Goal: Information Seeking & Learning: Learn about a topic

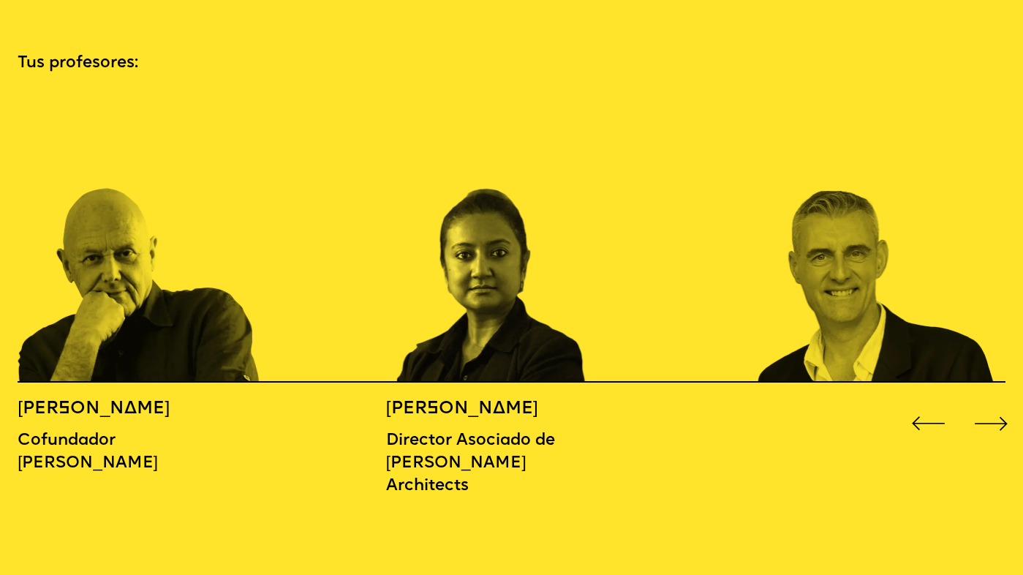
scroll to position [1657, 0]
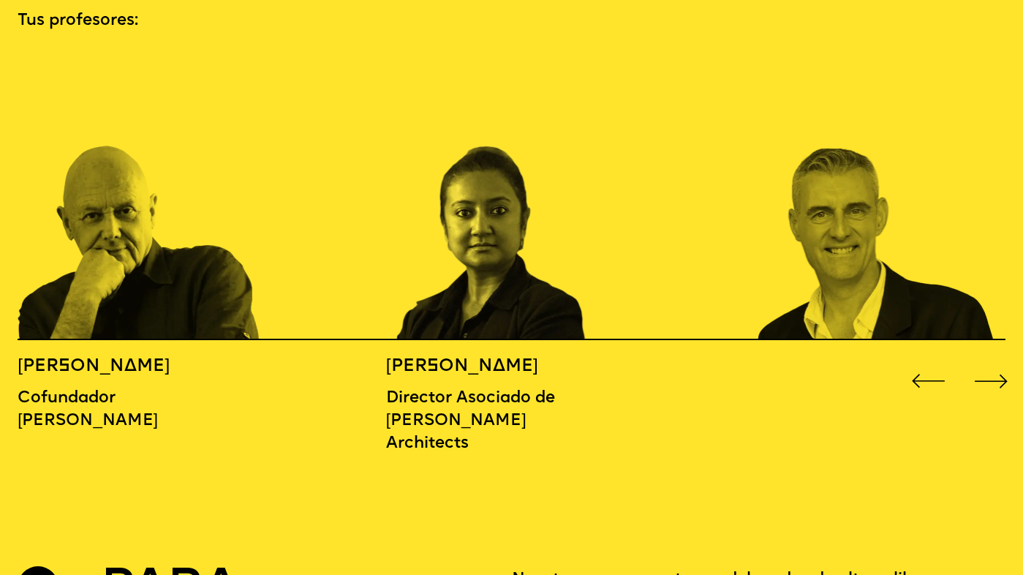
click at [996, 360] on div "Siguiente diapositiva" at bounding box center [990, 380] width 41 height 41
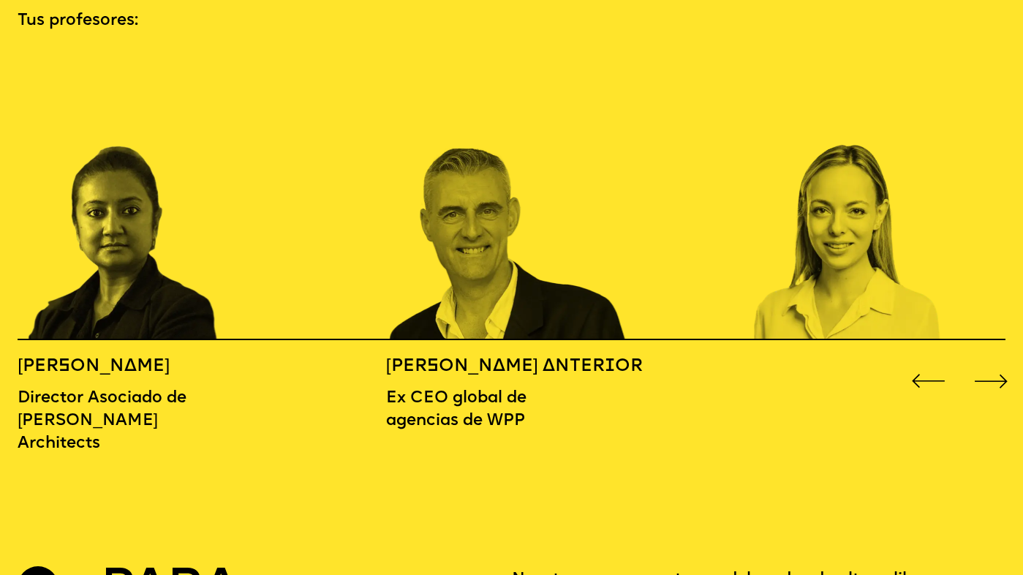
click at [996, 360] on div "Siguiente diapositiva" at bounding box center [990, 380] width 41 height 41
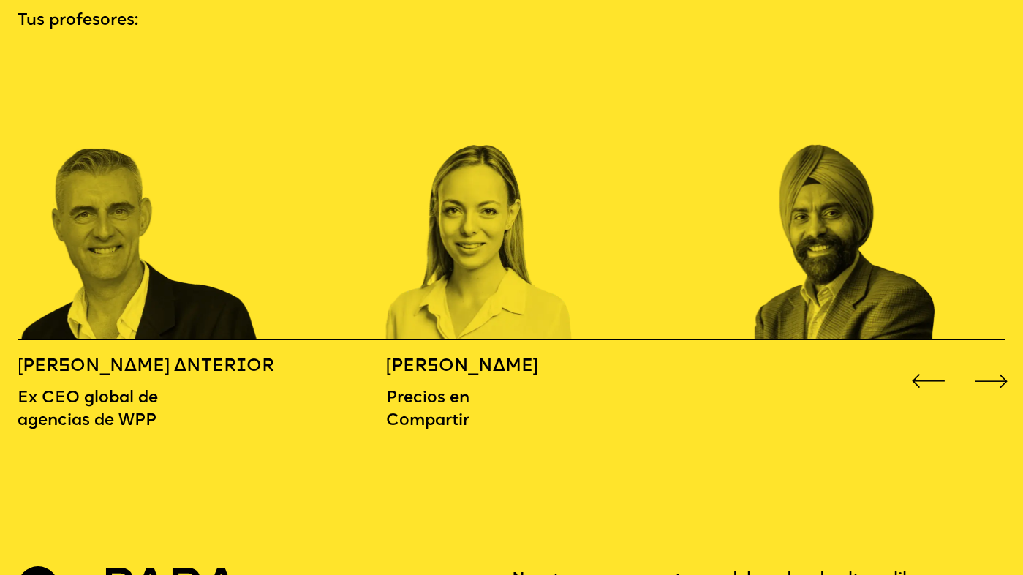
click at [996, 360] on div "Siguiente diapositiva" at bounding box center [990, 380] width 41 height 41
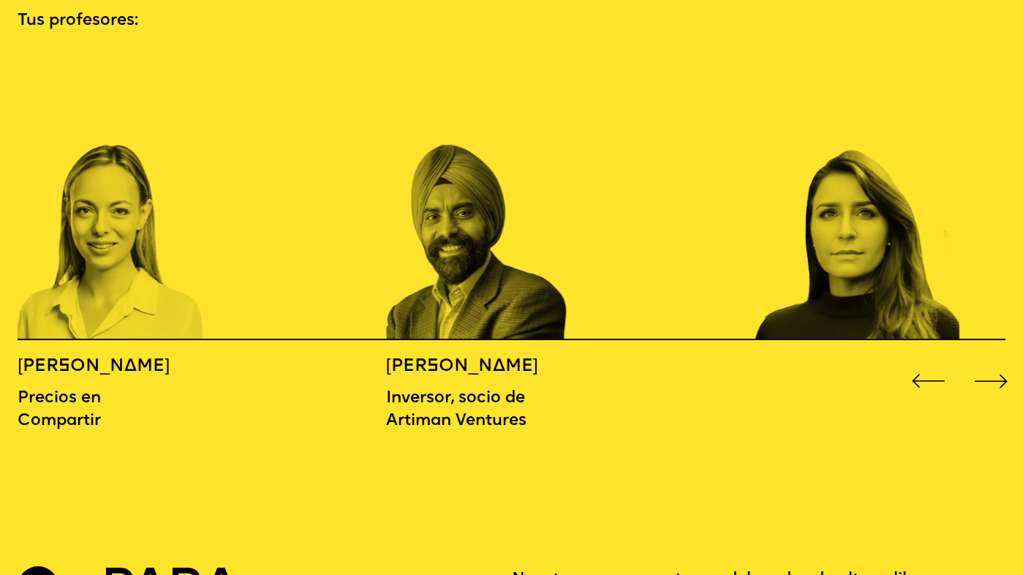
click at [996, 360] on div "Siguiente diapositiva" at bounding box center [990, 380] width 41 height 41
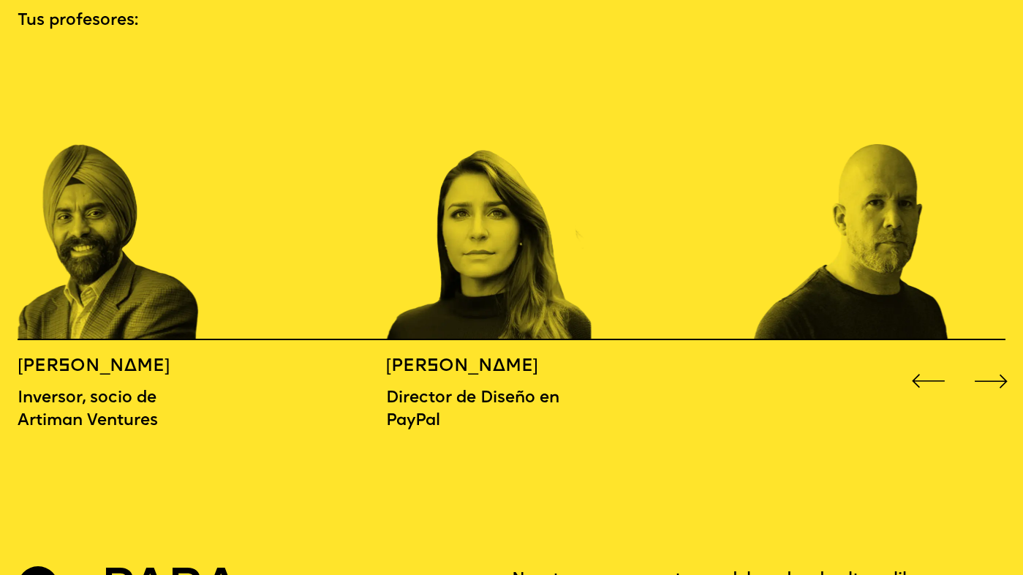
click at [996, 360] on div "Siguiente diapositiva" at bounding box center [990, 380] width 41 height 41
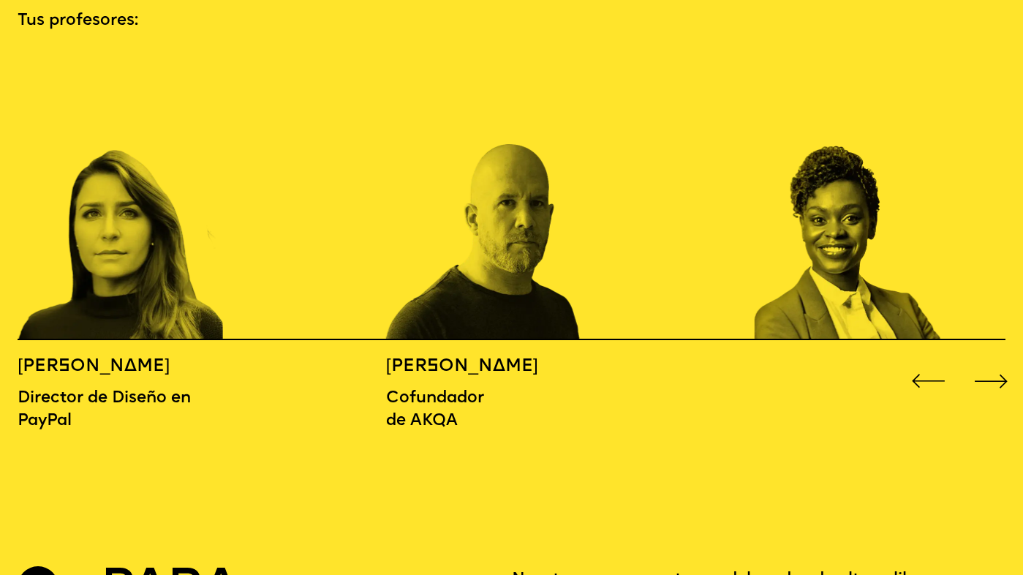
click at [996, 360] on div "Siguiente diapositiva" at bounding box center [990, 380] width 41 height 41
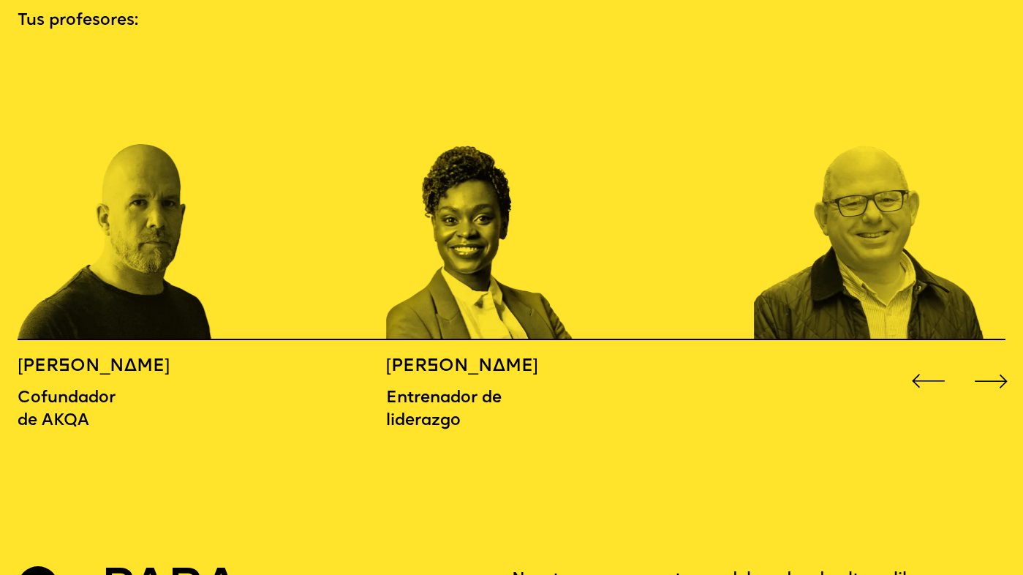
click at [996, 360] on div "Siguiente diapositiva" at bounding box center [990, 380] width 41 height 41
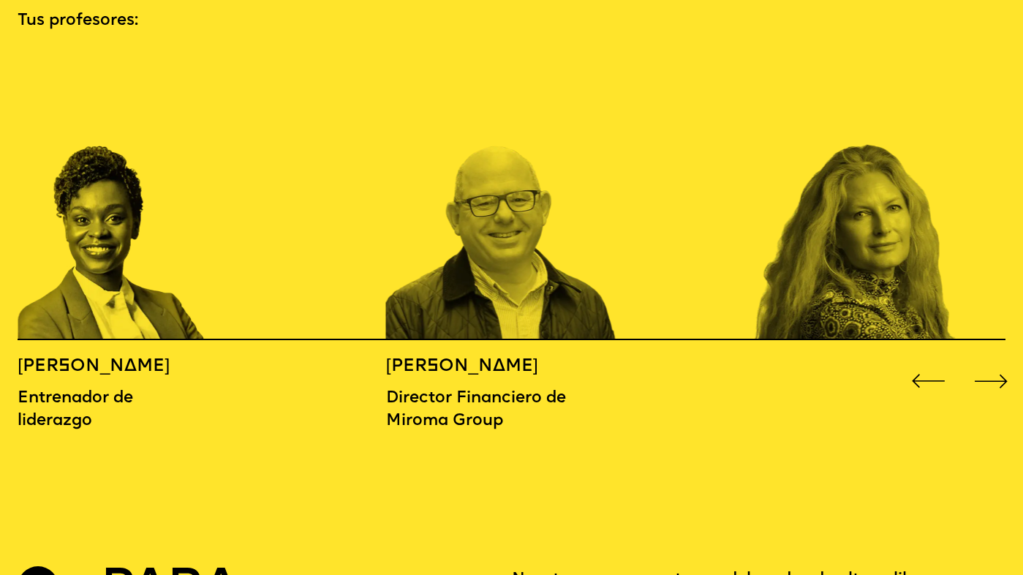
click at [996, 360] on div "Siguiente diapositiva" at bounding box center [990, 380] width 41 height 41
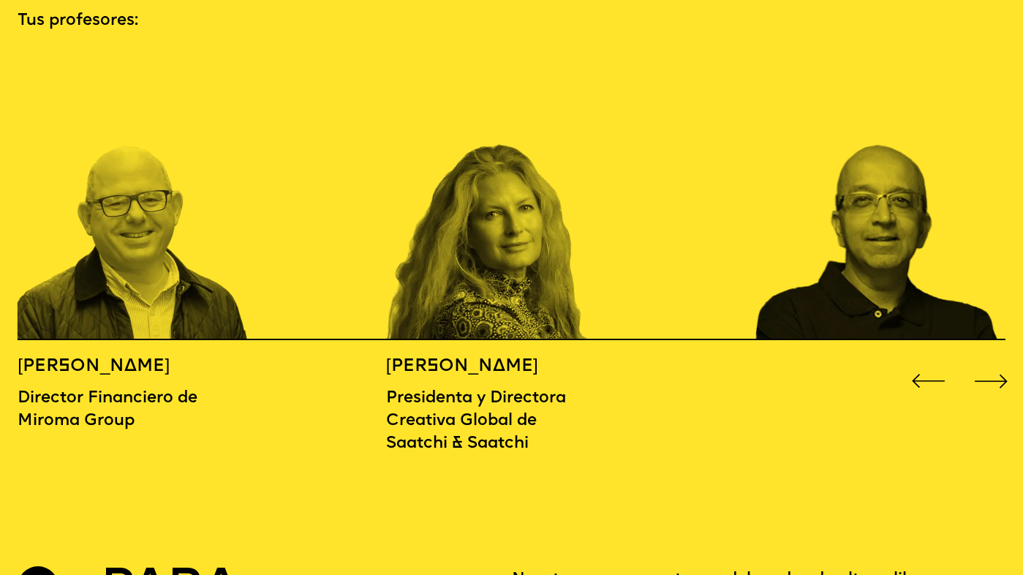
click at [996, 360] on div "Siguiente diapositiva" at bounding box center [990, 380] width 41 height 41
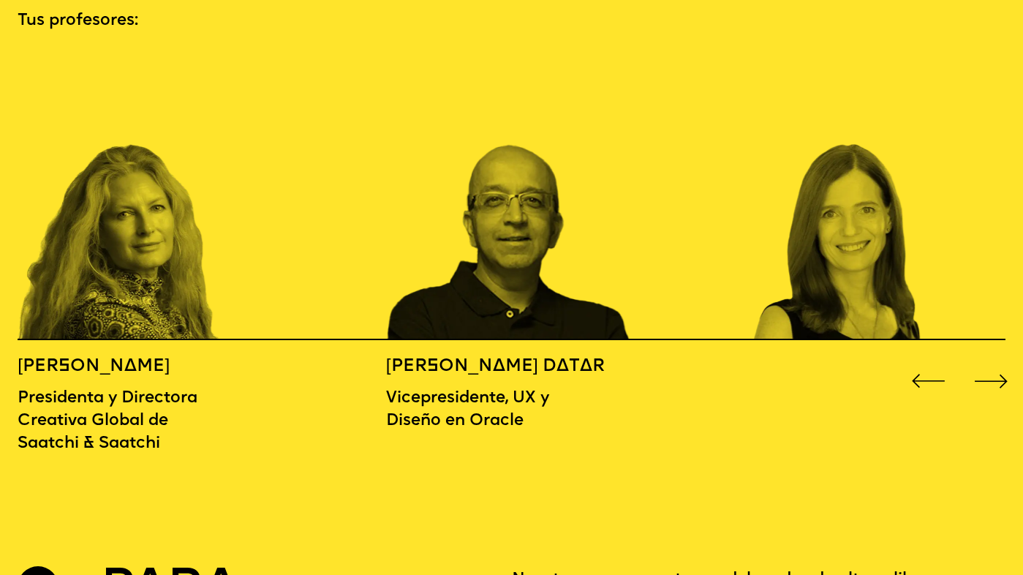
click at [996, 360] on div "Siguiente diapositiva" at bounding box center [990, 380] width 41 height 41
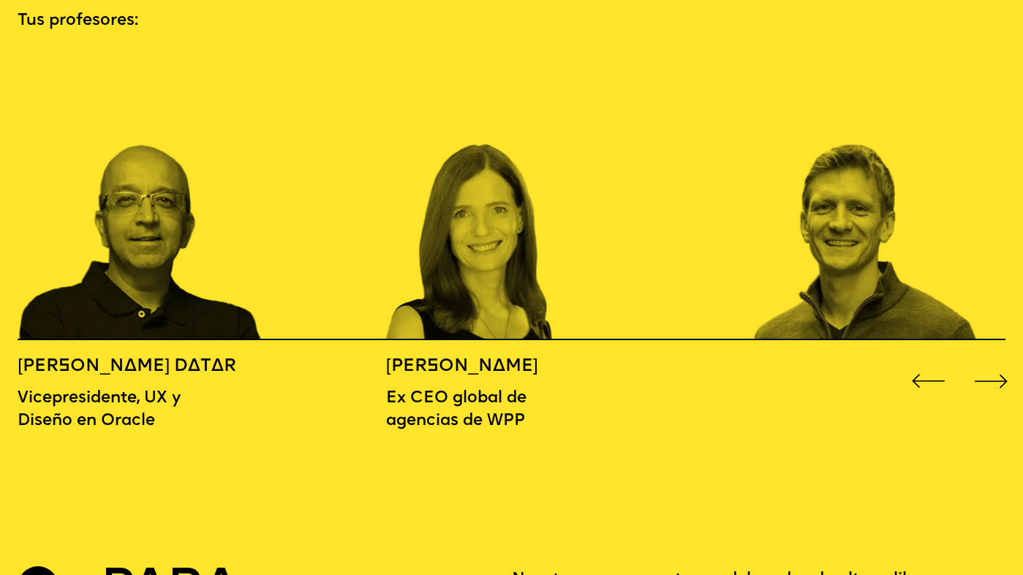
click at [996, 360] on div "Siguiente diapositiva" at bounding box center [990, 380] width 41 height 41
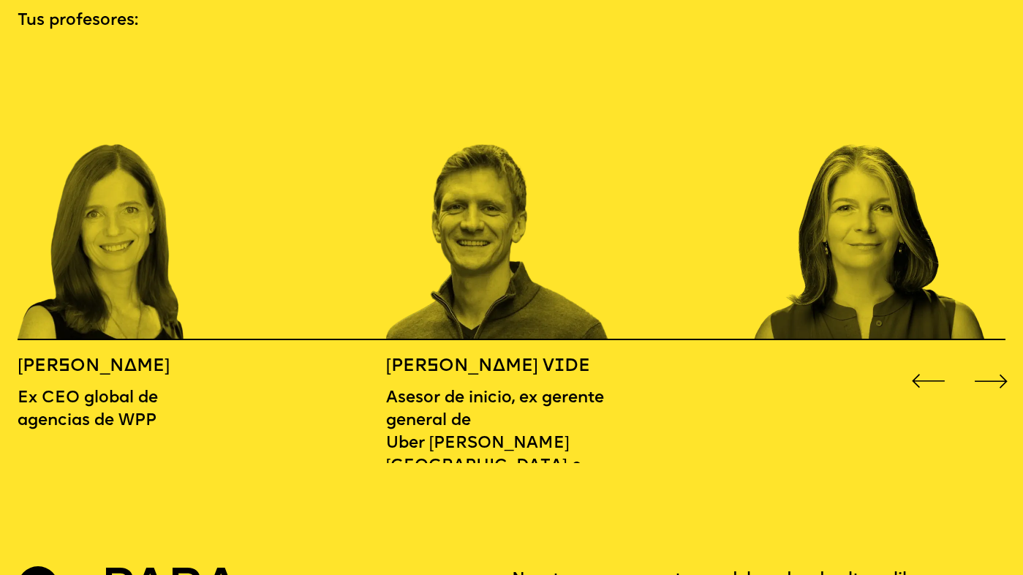
click at [996, 360] on div "Siguiente diapositiva" at bounding box center [990, 380] width 41 height 41
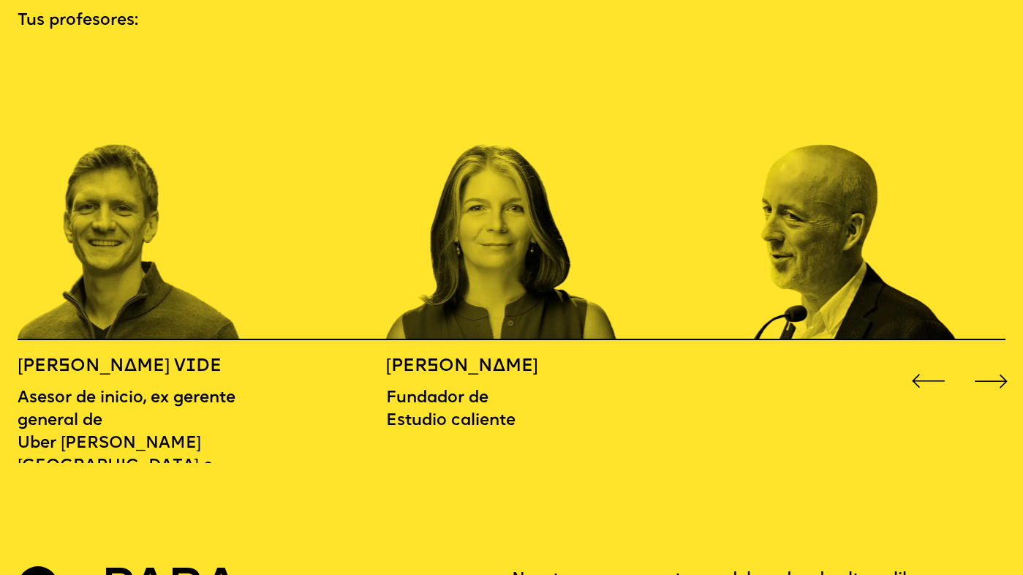
click at [996, 360] on div "Siguiente diapositiva" at bounding box center [990, 380] width 41 height 41
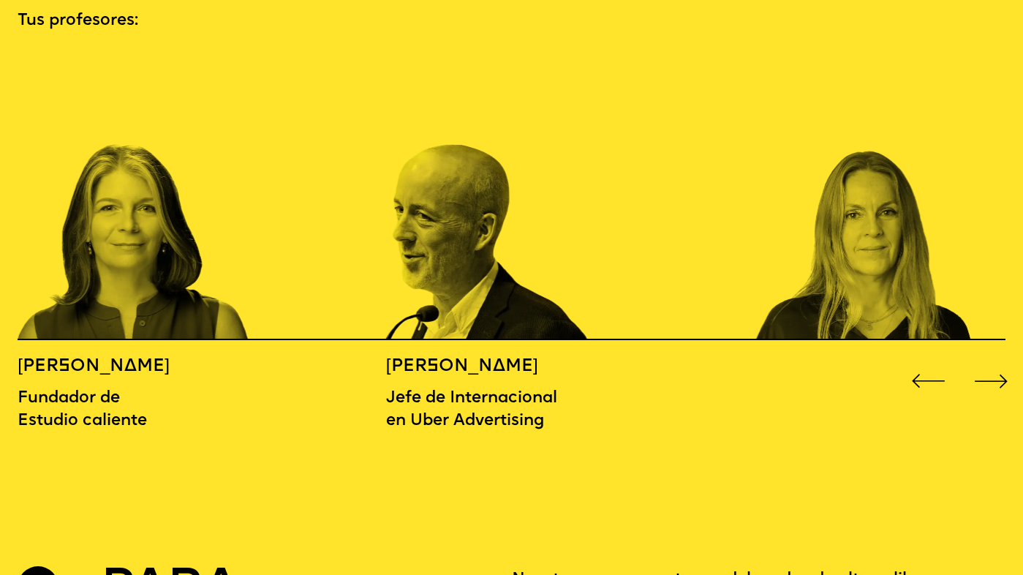
click at [996, 360] on div "Siguiente diapositiva" at bounding box center [990, 380] width 41 height 41
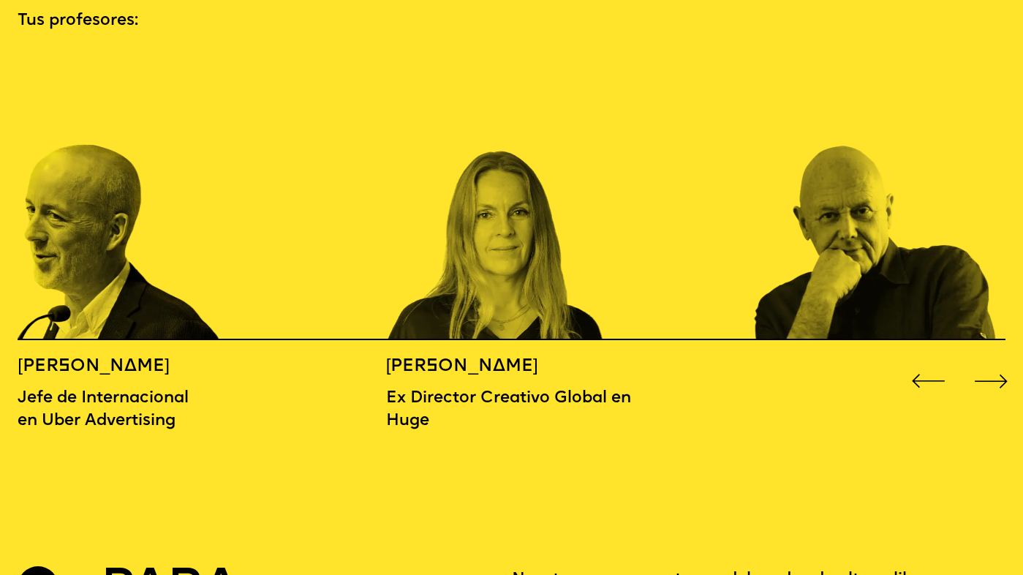
click at [996, 360] on div "Siguiente diapositiva" at bounding box center [990, 380] width 41 height 41
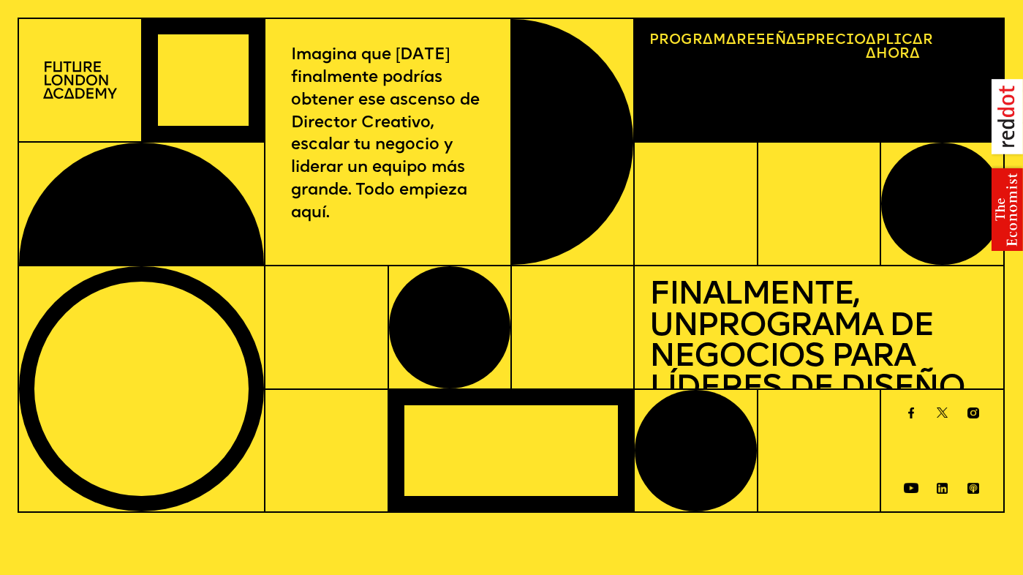
scroll to position [0, 0]
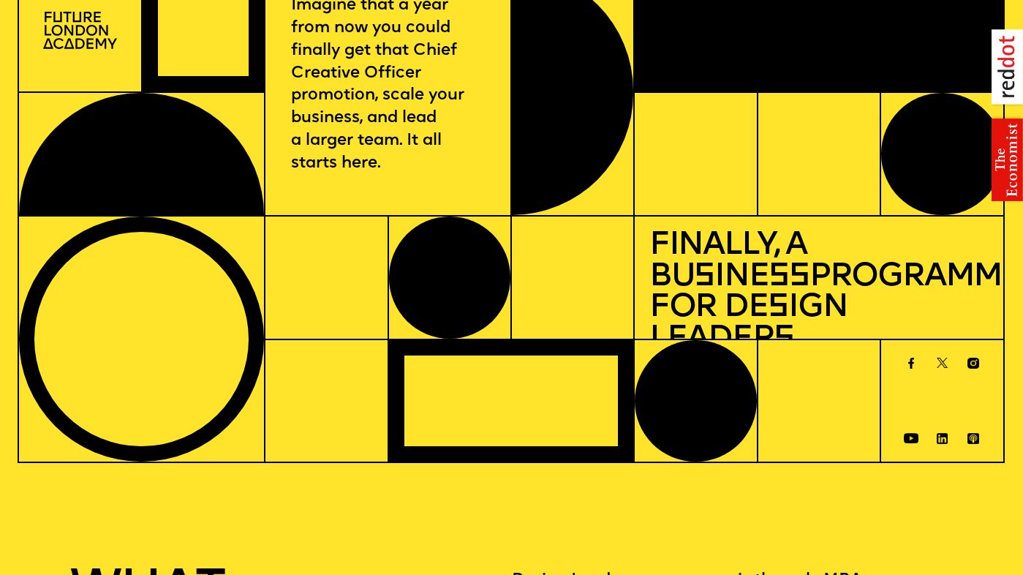
scroll to position [49, 0]
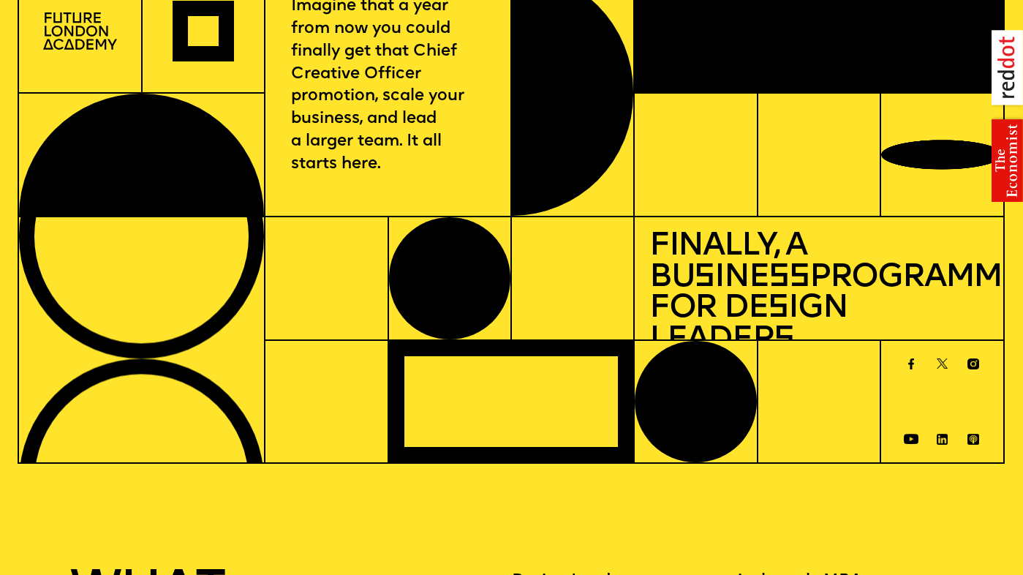
click at [1001, 67] on img at bounding box center [1006, 116] width 31 height 172
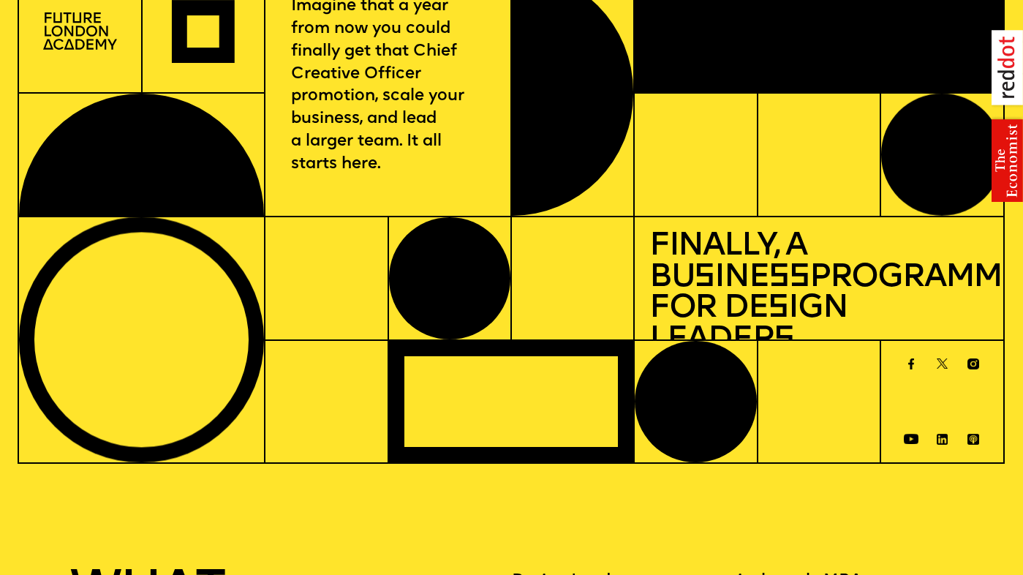
click at [1004, 143] on img at bounding box center [1006, 116] width 31 height 172
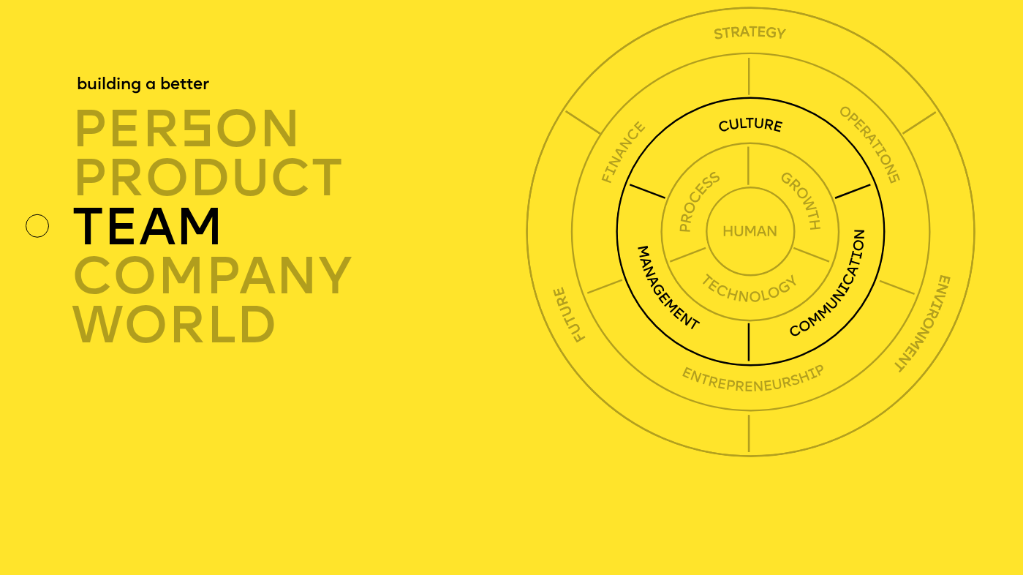
scroll to position [3636, 0]
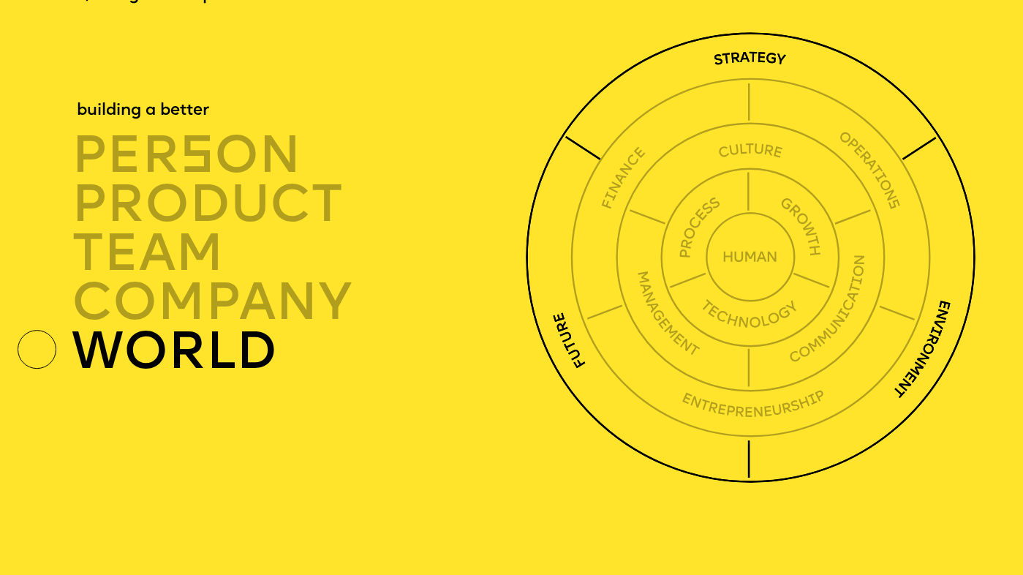
click at [192, 329] on div "world" at bounding box center [302, 351] width 461 height 49
click at [554, 279] on img at bounding box center [751, 257] width 450 height 450
click at [236, 327] on div "world" at bounding box center [302, 351] width 461 height 49
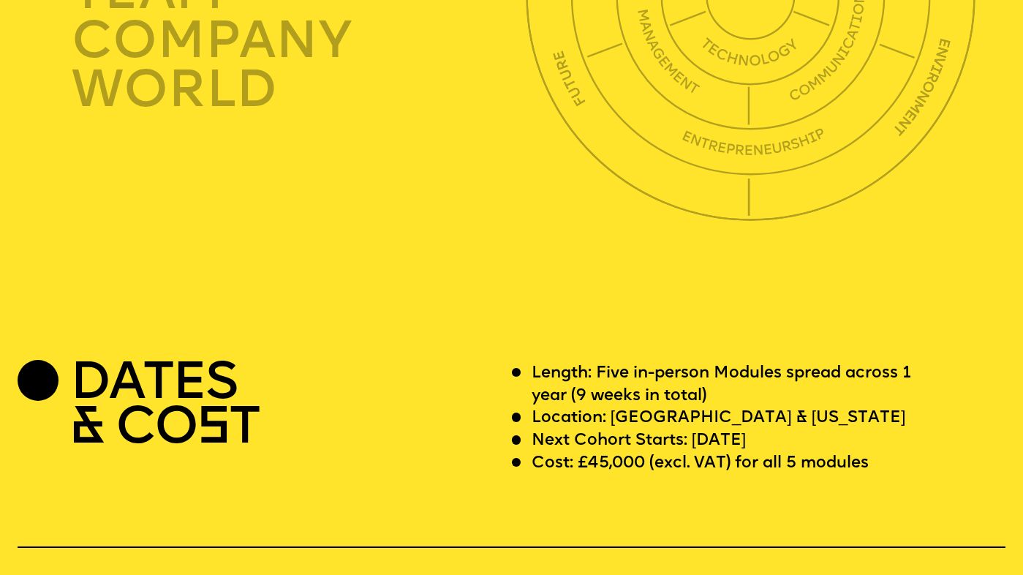
scroll to position [4128, 0]
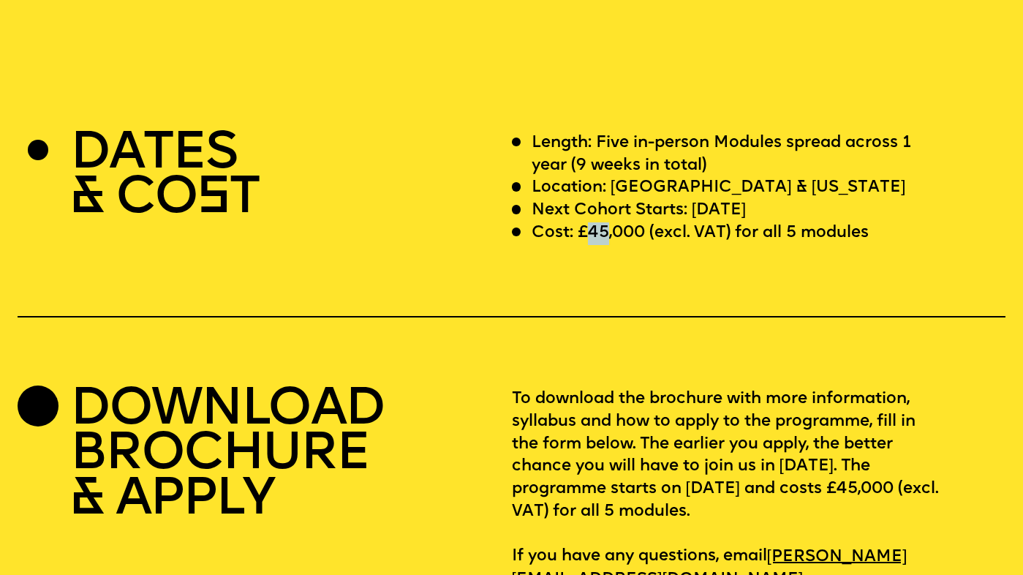
drag, startPoint x: 604, startPoint y: 185, endPoint x: 586, endPoint y: 187, distance: 18.4
click at [586, 222] on p "Cost: £45,000 (excl. VAT) for all 5 modules" at bounding box center [699, 233] width 337 height 23
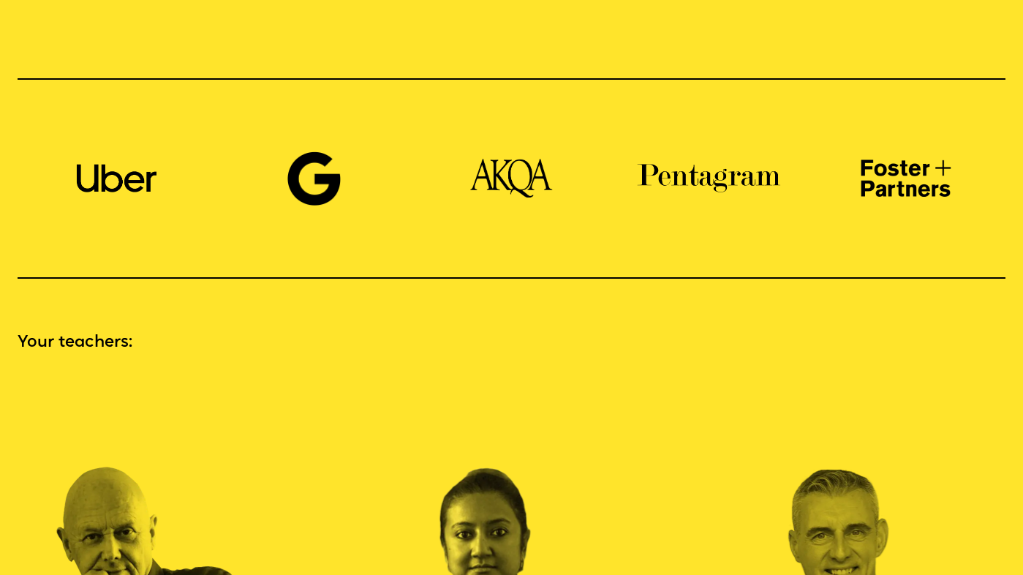
scroll to position [1121, 0]
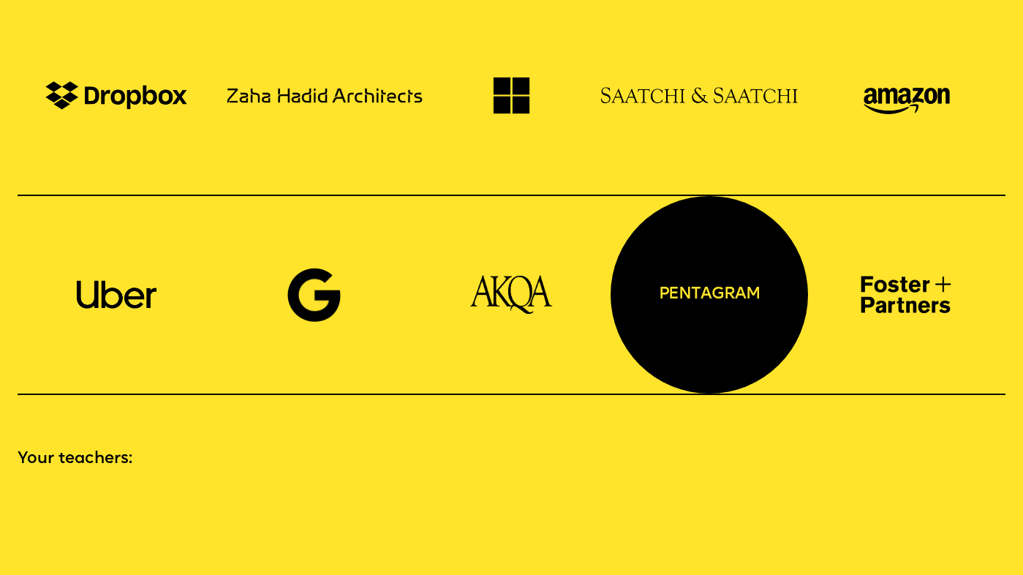
click at [740, 256] on div "pentagram" at bounding box center [708, 294] width 197 height 197
click at [683, 262] on div "pentagram" at bounding box center [708, 294] width 197 height 197
